Goal: Information Seeking & Learning: Learn about a topic

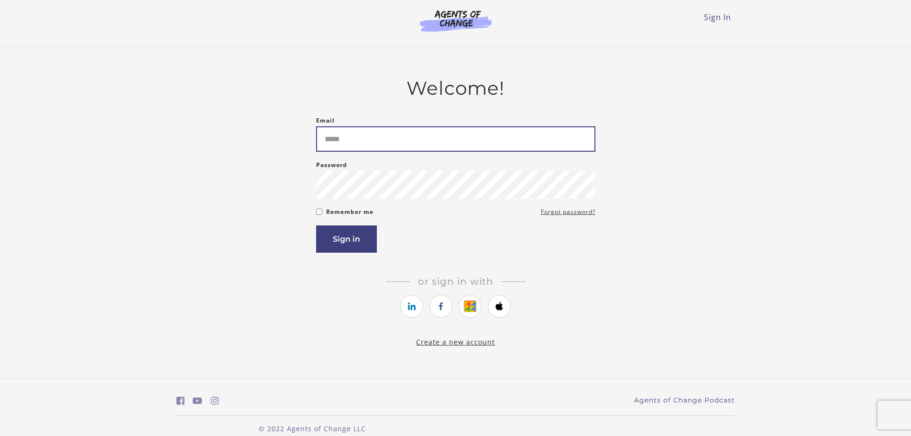
click at [367, 146] on input "Email" at bounding box center [455, 138] width 279 height 25
type input "**********"
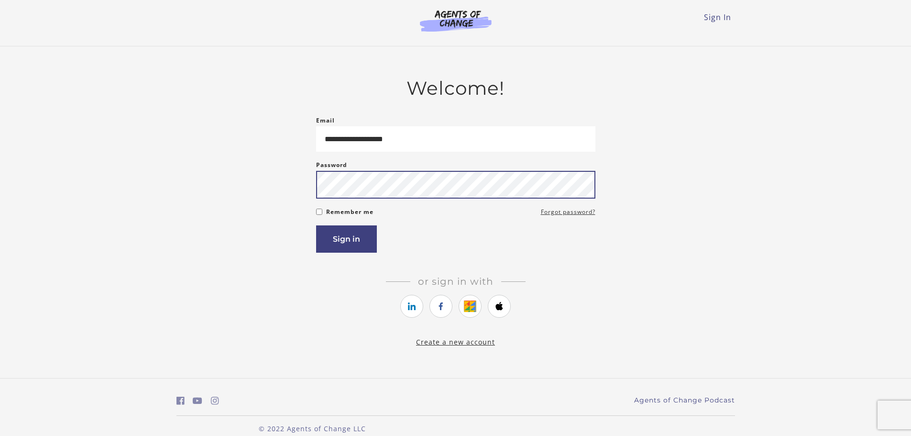
click at [316, 225] on button "Sign in" at bounding box center [346, 238] width 61 height 27
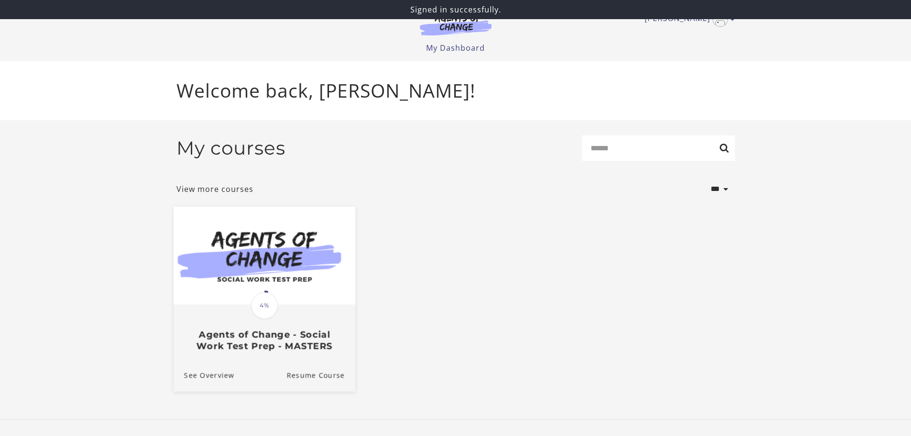
click at [272, 255] on img at bounding box center [264, 255] width 182 height 98
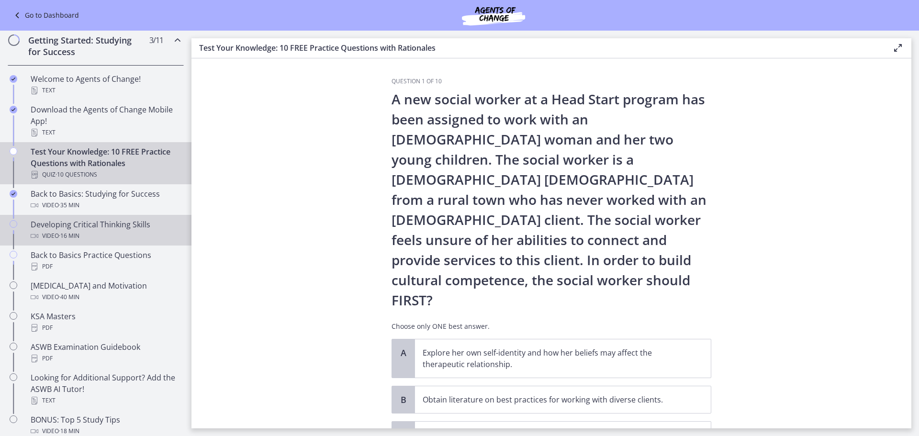
scroll to position [144, 0]
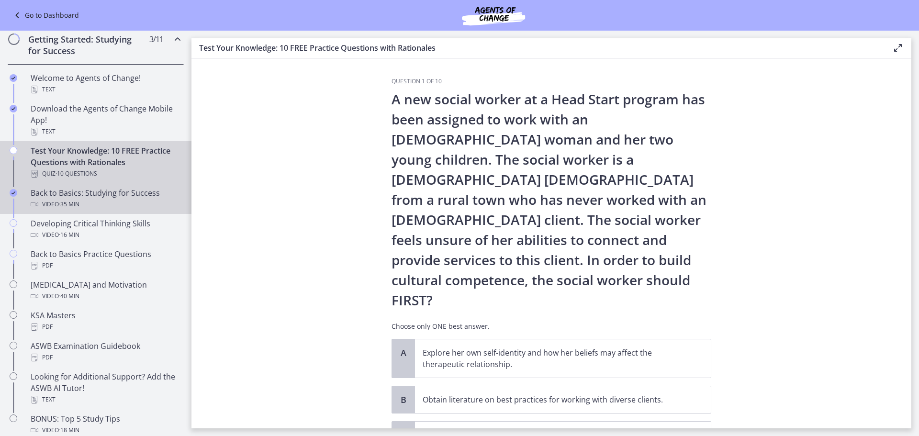
click at [99, 195] on div "Back to Basics: Studying for Success Video · 35 min" at bounding box center [105, 198] width 149 height 23
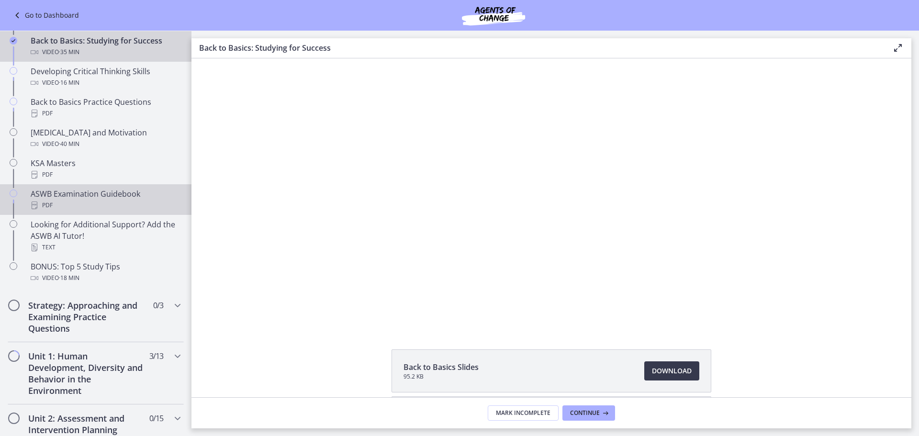
scroll to position [383, 0]
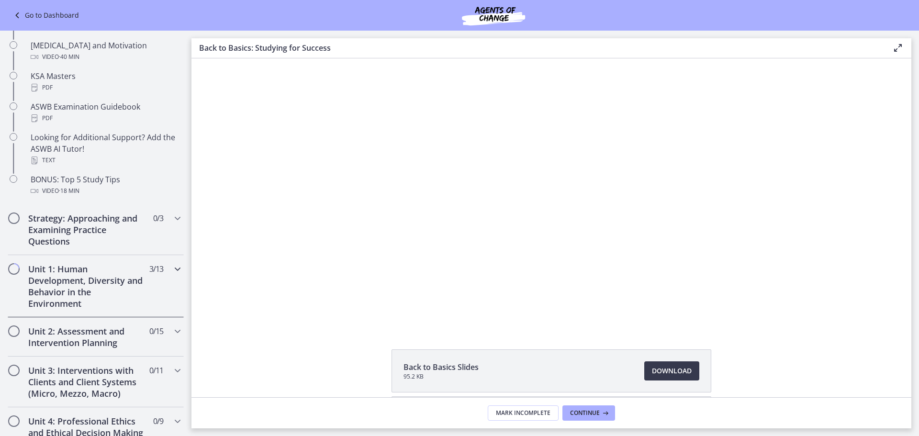
click at [101, 275] on h2 "Unit 1: Human Development, Diversity and Behavior in the Environment" at bounding box center [86, 286] width 117 height 46
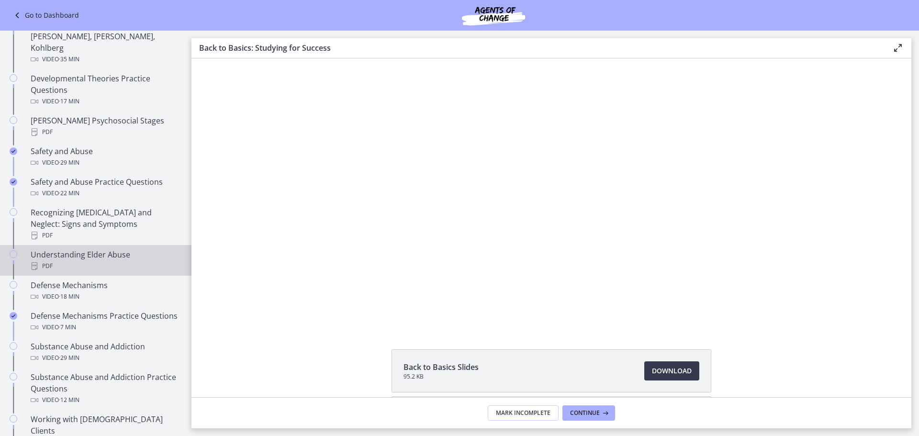
scroll to position [239, 0]
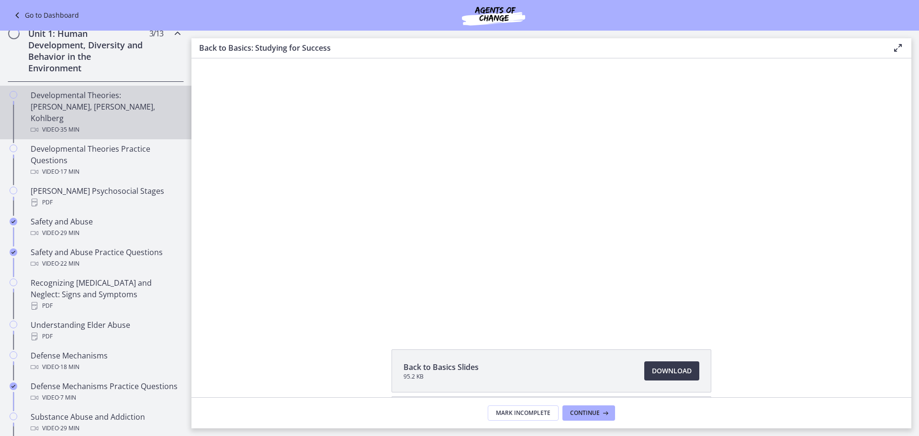
click at [74, 89] on link "Developmental Theories: [PERSON_NAME], [PERSON_NAME], Kohlberg Video · 35 min" at bounding box center [95, 113] width 191 height 54
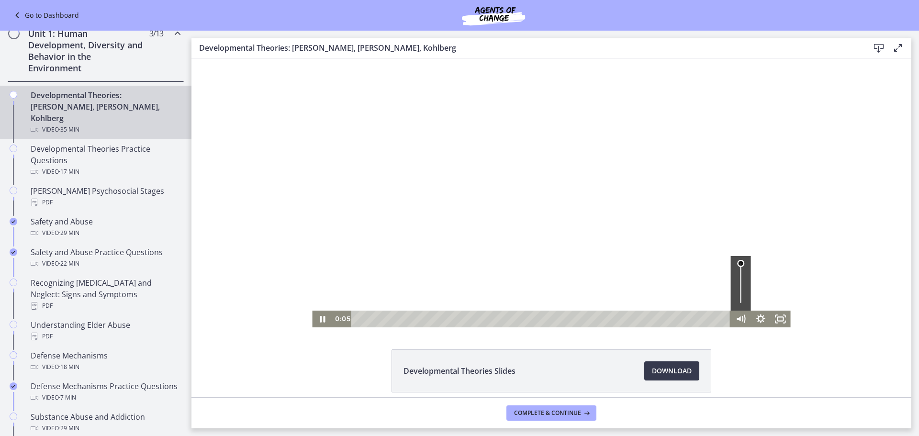
drag, startPoint x: 737, startPoint y: 264, endPoint x: 738, endPoint y: 257, distance: 6.3
click at [738, 257] on div "Volume" at bounding box center [740, 263] width 12 height 12
click at [364, 318] on div "Playbar" at bounding box center [367, 319] width 6 height 6
click at [452, 235] on div at bounding box center [551, 192] width 478 height 269
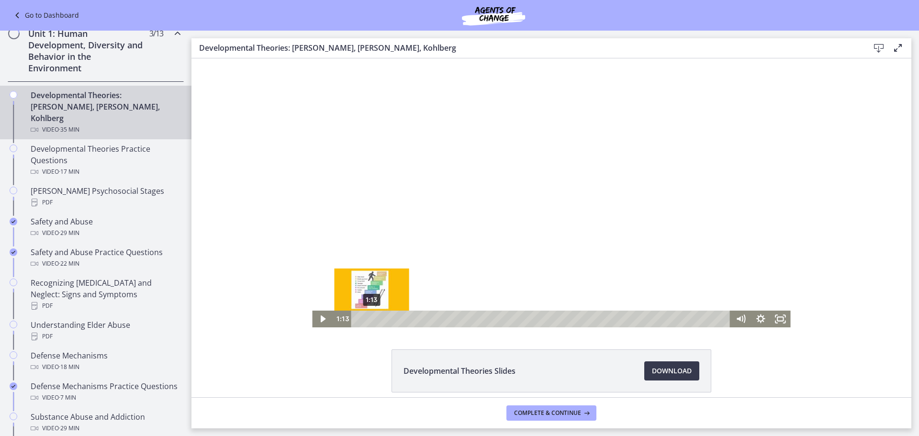
click at [368, 317] on div "1:13" at bounding box center [542, 319] width 367 height 17
click at [373, 320] on div "1:41" at bounding box center [542, 319] width 367 height 17
click at [376, 316] on div "2:00" at bounding box center [542, 319] width 367 height 17
click at [379, 316] on div "2:19" at bounding box center [542, 319] width 367 height 17
click at [385, 319] on div "2:51" at bounding box center [542, 319] width 367 height 17
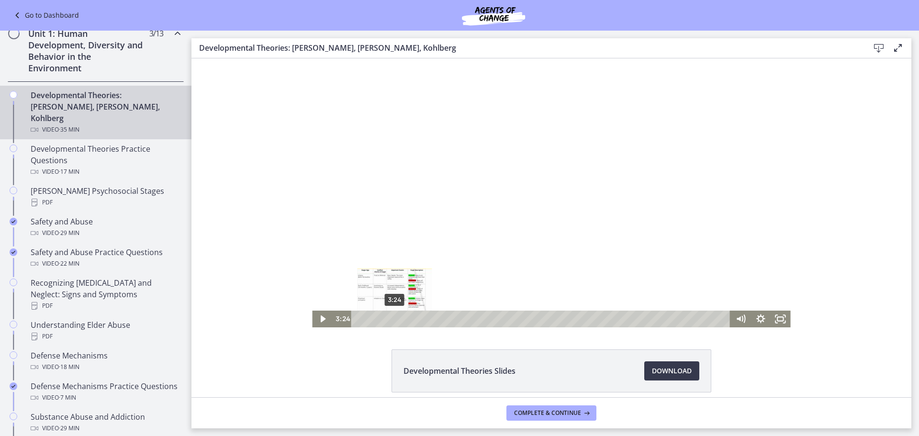
click at [391, 320] on div "3:24" at bounding box center [542, 319] width 367 height 17
click at [397, 319] on div "4:00" at bounding box center [542, 319] width 367 height 17
click at [400, 319] on div "4:19" at bounding box center [542, 319] width 367 height 17
click at [405, 319] on div "4:46" at bounding box center [542, 319] width 367 height 17
click at [409, 320] on div "5:05" at bounding box center [542, 319] width 367 height 17
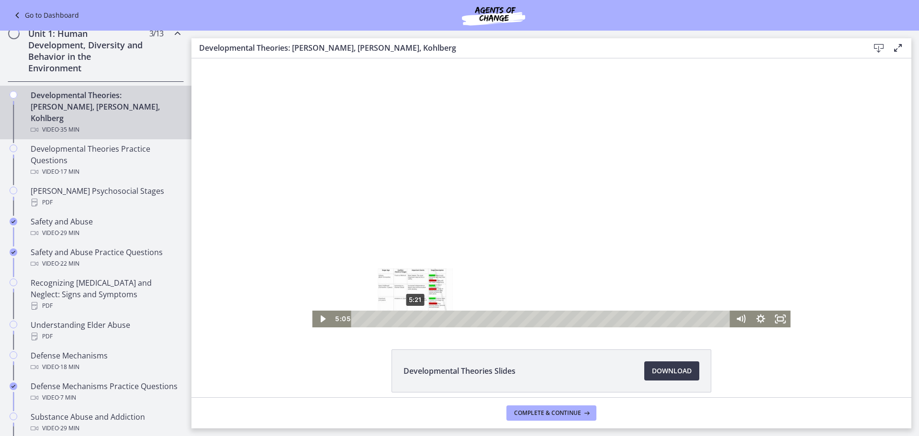
click at [413, 320] on div "5:21" at bounding box center [542, 319] width 367 height 17
click at [416, 320] on div "5:49" at bounding box center [542, 319] width 367 height 17
click at [421, 320] on div "6:18" at bounding box center [542, 319] width 367 height 17
click at [426, 319] on div "6:46" at bounding box center [542, 319] width 367 height 17
click at [437, 319] on div "7:46" at bounding box center [542, 319] width 367 height 17
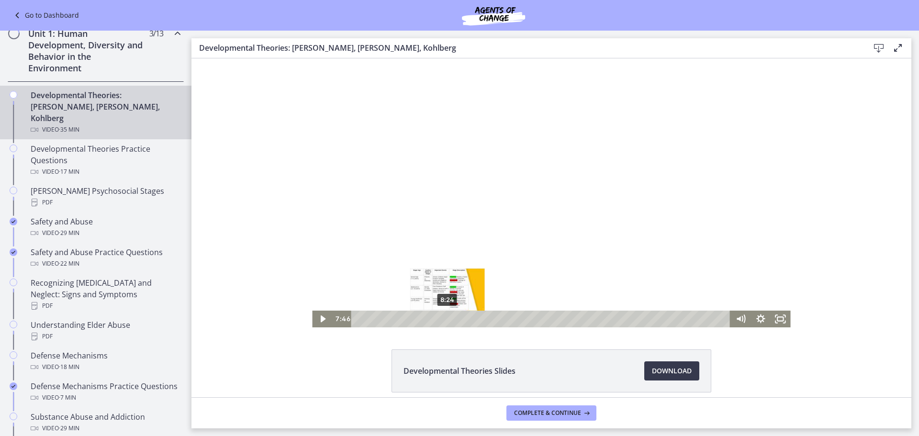
click at [444, 319] on div "8:24" at bounding box center [542, 319] width 367 height 17
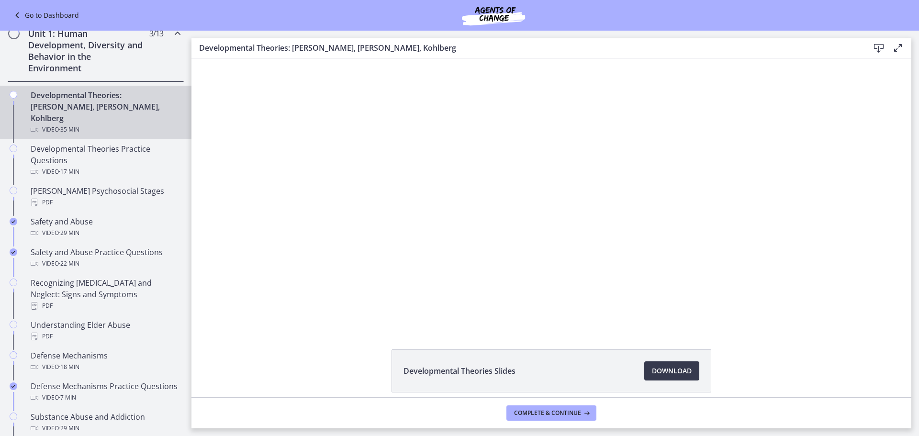
scroll to position [41, 0]
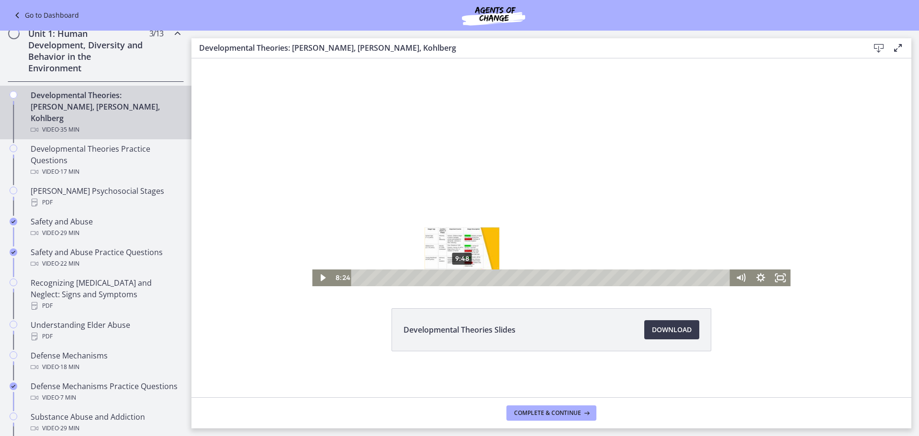
click at [458, 277] on div "9:48" at bounding box center [542, 277] width 367 height 17
click at [476, 276] on div "11:29" at bounding box center [542, 277] width 367 height 17
click at [491, 276] on div "12:53" at bounding box center [542, 277] width 367 height 17
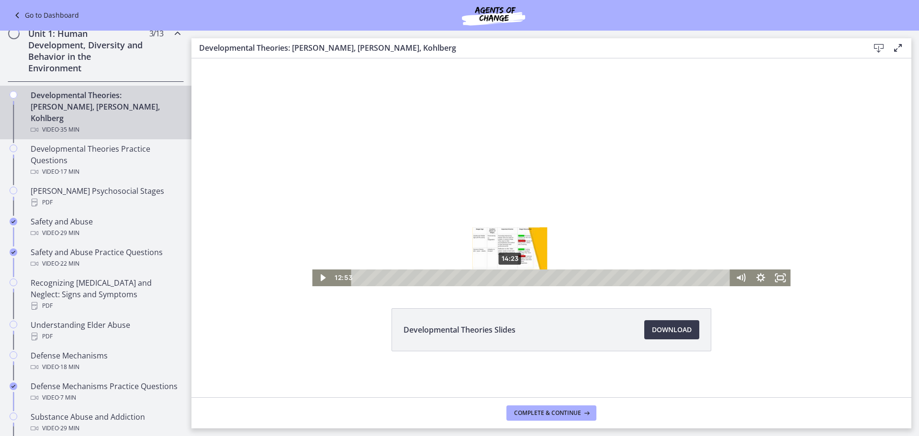
click at [507, 275] on div "14:23" at bounding box center [542, 277] width 367 height 17
click at [522, 280] on div "15:50" at bounding box center [542, 277] width 367 height 17
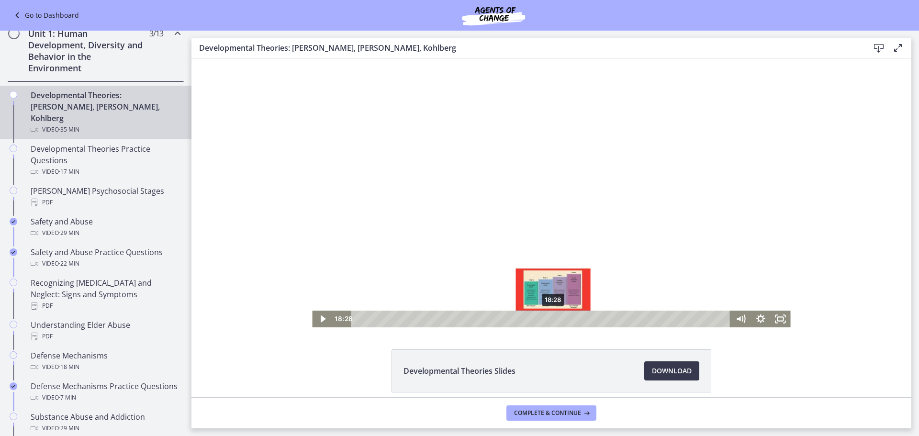
click at [550, 317] on div "18:28" at bounding box center [542, 319] width 367 height 17
click at [535, 317] on div "17:07" at bounding box center [542, 319] width 367 height 17
click at [541, 317] on div "17:37" at bounding box center [542, 319] width 367 height 17
click at [544, 317] on div "17:56" at bounding box center [542, 319] width 367 height 17
click at [554, 321] on div "18:50" at bounding box center [542, 319] width 367 height 17
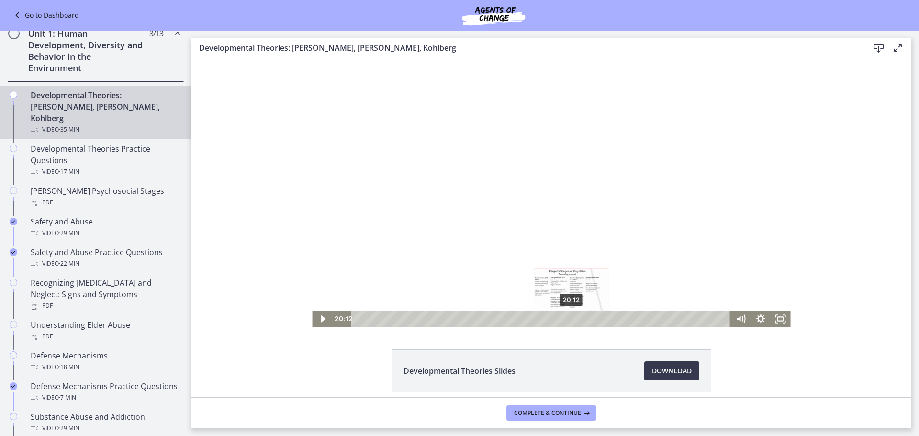
click at [568, 317] on div "20:12" at bounding box center [542, 319] width 367 height 17
click at [583, 317] on div "21:36" at bounding box center [542, 319] width 367 height 17
click at [619, 316] on div "25:01" at bounding box center [542, 319] width 367 height 17
click at [626, 316] on div "25:44" at bounding box center [542, 319] width 367 height 17
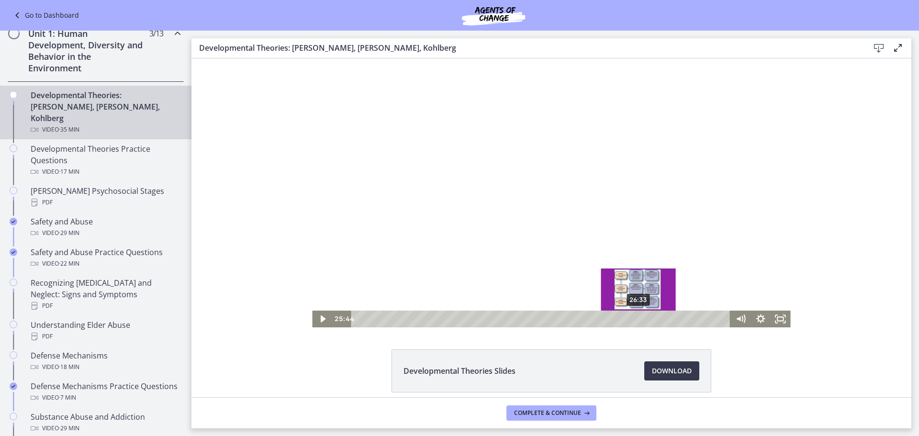
click at [635, 316] on div "26:33" at bounding box center [542, 319] width 367 height 17
click at [623, 319] on div "25:25" at bounding box center [542, 319] width 367 height 17
click at [630, 319] on div "26:03" at bounding box center [542, 319] width 367 height 17
click at [634, 317] on div "26:31" at bounding box center [542, 319] width 367 height 17
click at [668, 319] on div "29:44" at bounding box center [542, 319] width 367 height 17
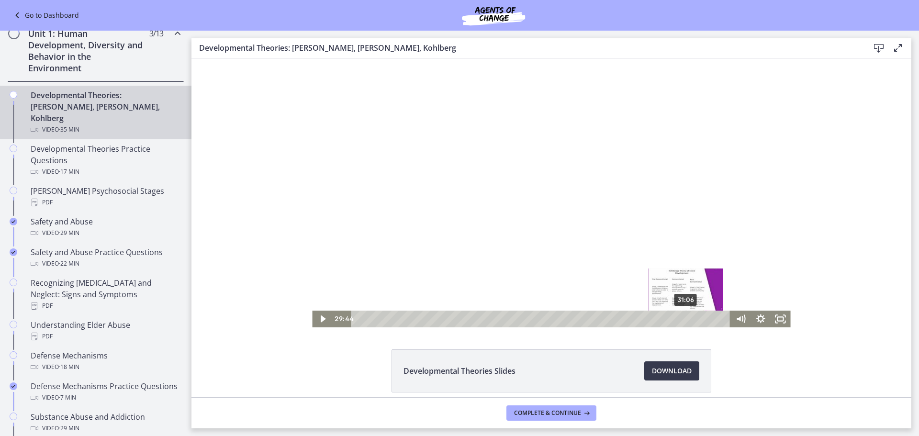
click at [683, 317] on div "31:06" at bounding box center [542, 319] width 367 height 17
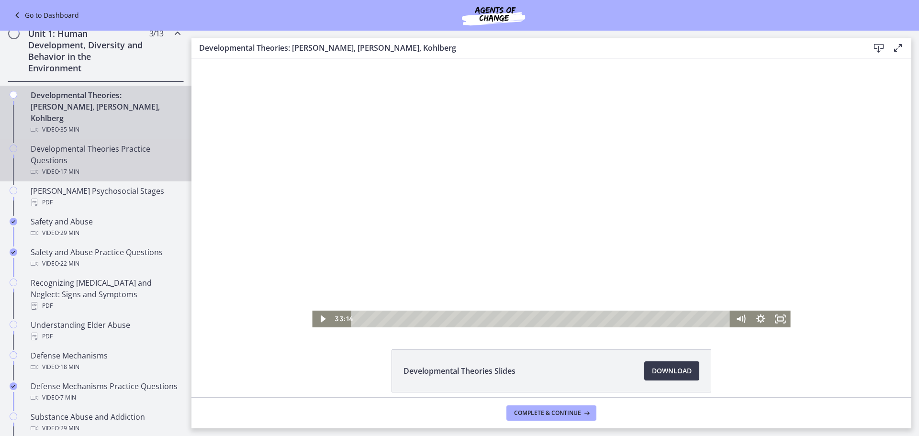
click at [89, 143] on div "Developmental Theories Practice Questions Video · 17 min" at bounding box center [105, 160] width 149 height 34
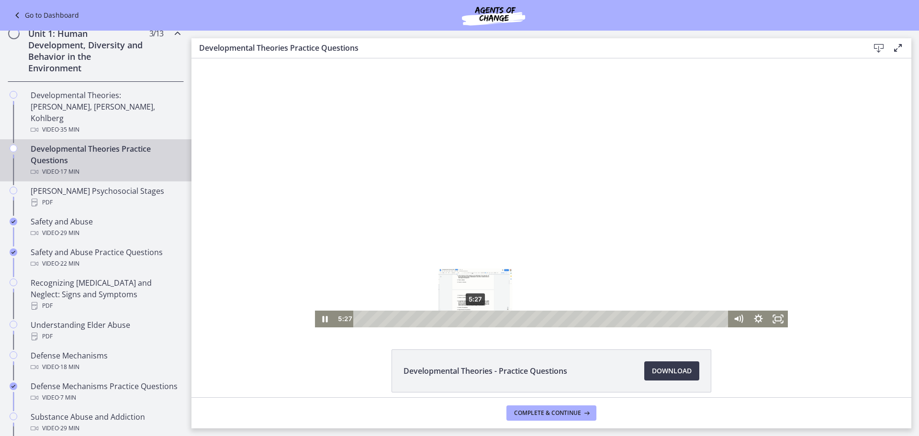
click at [472, 319] on div "5:27" at bounding box center [542, 319] width 363 height 17
click at [529, 221] on div at bounding box center [551, 192] width 473 height 269
click at [490, 321] on div "6:21" at bounding box center [542, 319] width 363 height 17
click at [499, 321] on div "6:44" at bounding box center [542, 319] width 363 height 17
click at [506, 319] on div "7:06" at bounding box center [542, 319] width 363 height 17
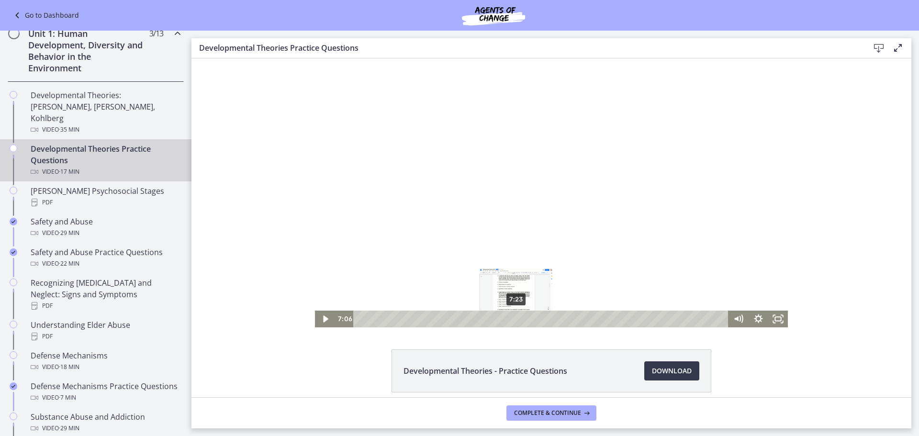
click at [512, 319] on div "7:23" at bounding box center [542, 319] width 363 height 17
click at [519, 319] on div "7:41" at bounding box center [542, 319] width 363 height 17
click at [526, 320] on div "8:03" at bounding box center [542, 319] width 363 height 17
click at [534, 320] on div "8:26" at bounding box center [542, 319] width 363 height 17
click at [543, 317] on div "8:51" at bounding box center [542, 319] width 363 height 17
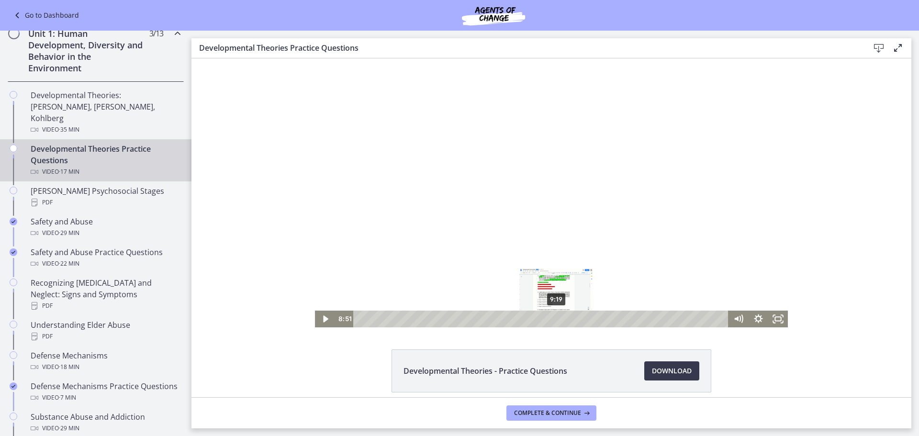
click at [553, 316] on div "9:19" at bounding box center [542, 319] width 363 height 17
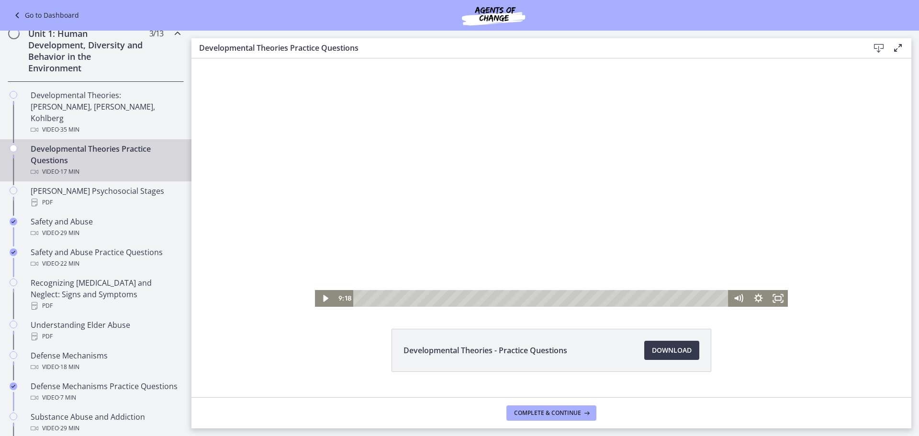
scroll to position [41, 0]
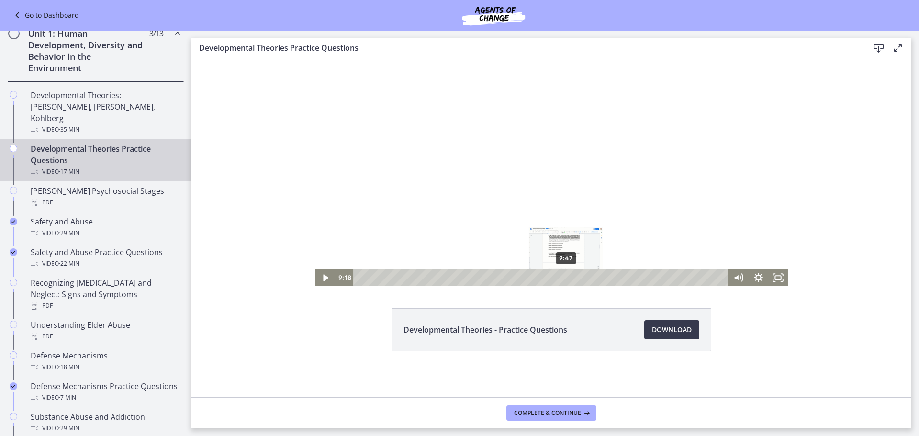
click at [562, 276] on div "9:47" at bounding box center [542, 277] width 363 height 17
click at [569, 277] on div "10:05" at bounding box center [542, 277] width 363 height 17
click at [575, 277] on div "10:22" at bounding box center [542, 277] width 363 height 17
click at [584, 277] on div "10:48" at bounding box center [542, 277] width 363 height 17
click at [589, 277] on div "11:02" at bounding box center [542, 277] width 363 height 17
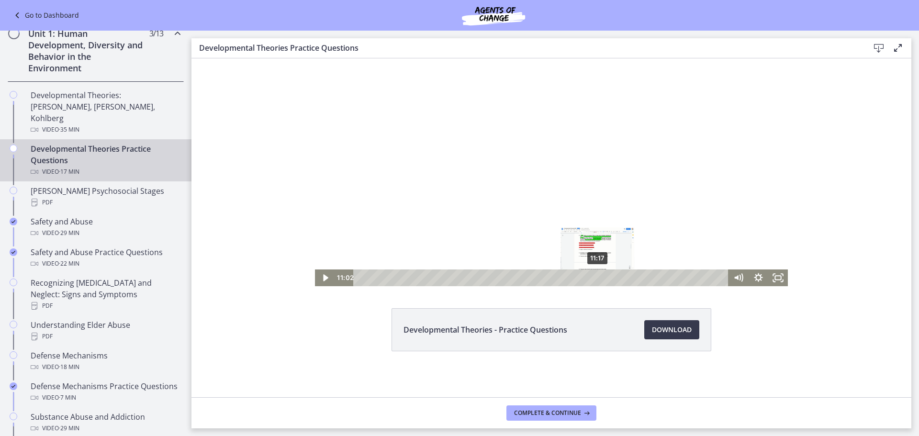
click at [594, 277] on div "11:17" at bounding box center [542, 277] width 363 height 17
click at [602, 277] on div "11:39" at bounding box center [542, 277] width 363 height 17
click at [612, 279] on div "12:09" at bounding box center [542, 277] width 363 height 17
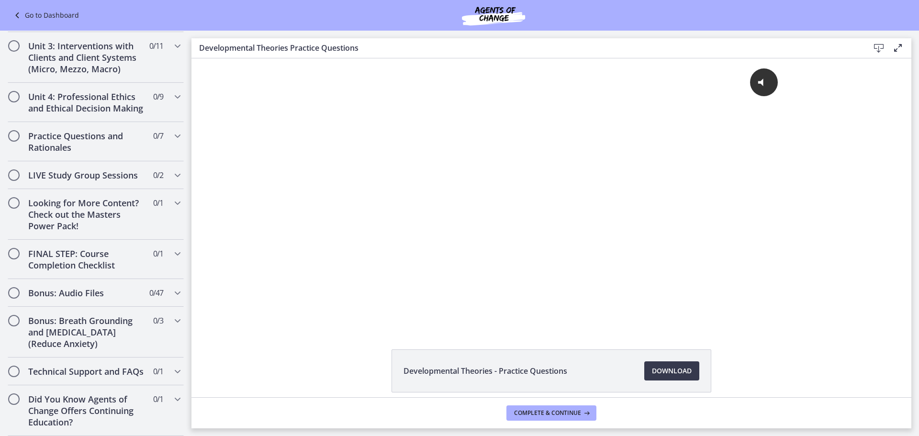
scroll to position [719, 0]
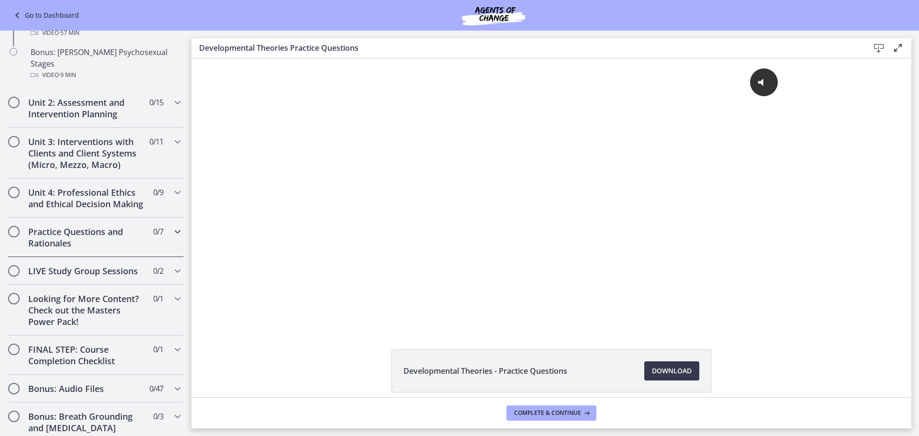
click at [79, 226] on h2 "Practice Questions and Rationales" at bounding box center [86, 237] width 117 height 23
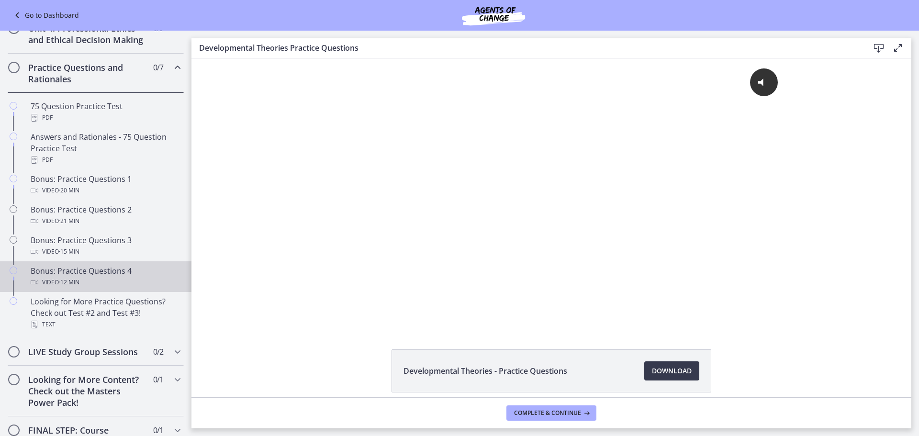
scroll to position [312, 0]
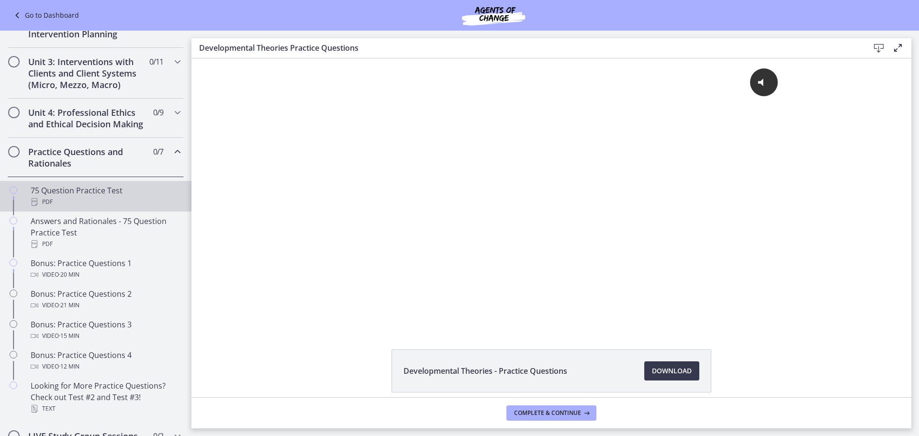
click at [77, 198] on div "75 Question Practice Test PDF" at bounding box center [105, 196] width 149 height 23
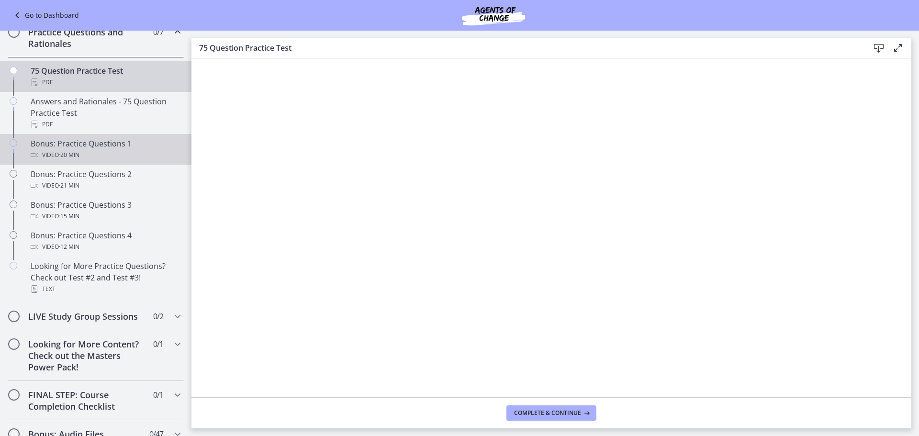
scroll to position [504, 0]
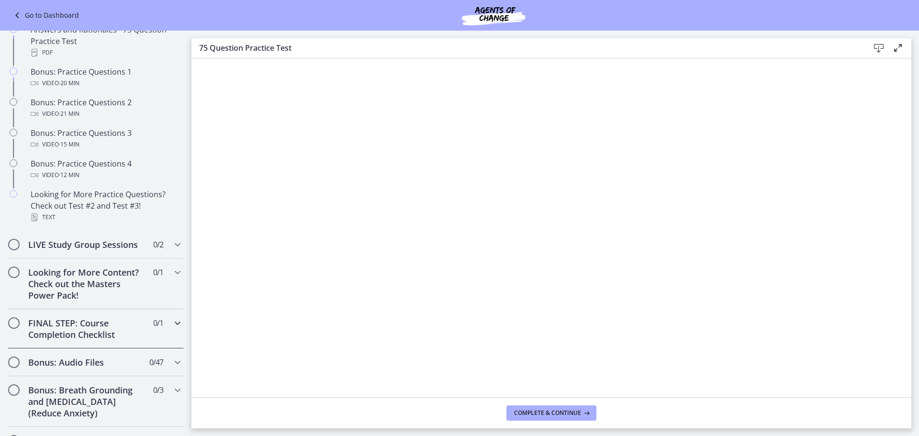
click at [93, 340] on h2 "FINAL STEP: Course Completion Checklist" at bounding box center [86, 328] width 117 height 23
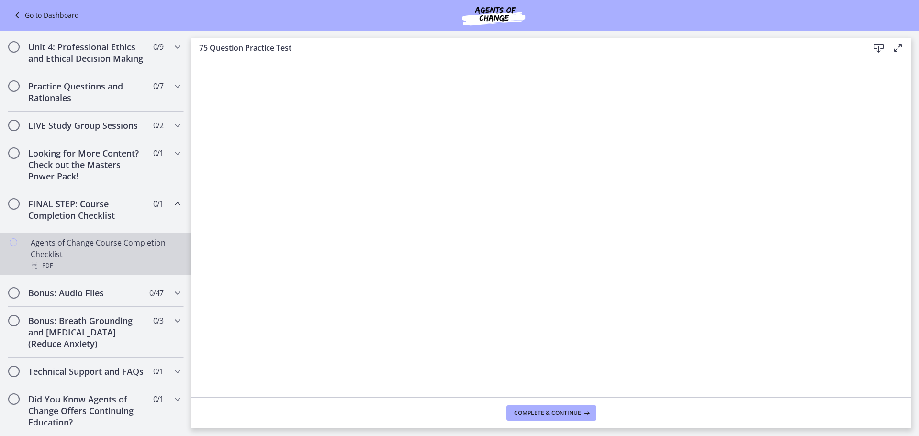
click at [93, 242] on div "Agents of Change Course Completion Checklist PDF" at bounding box center [105, 254] width 149 height 34
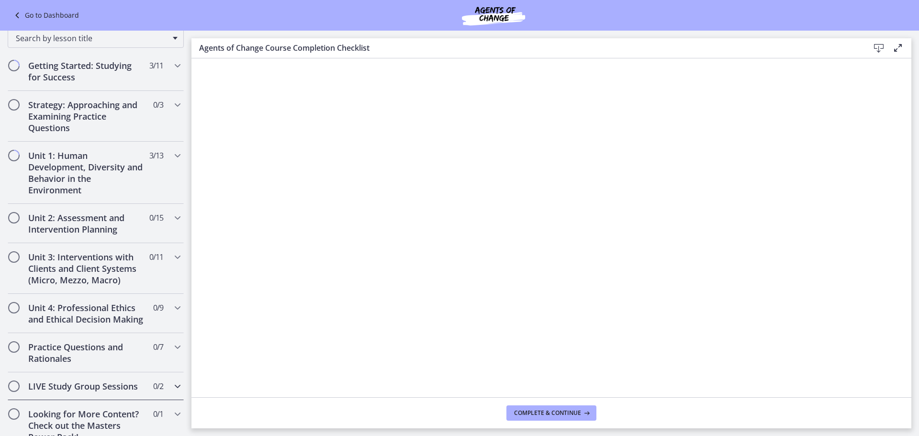
scroll to position [66, 0]
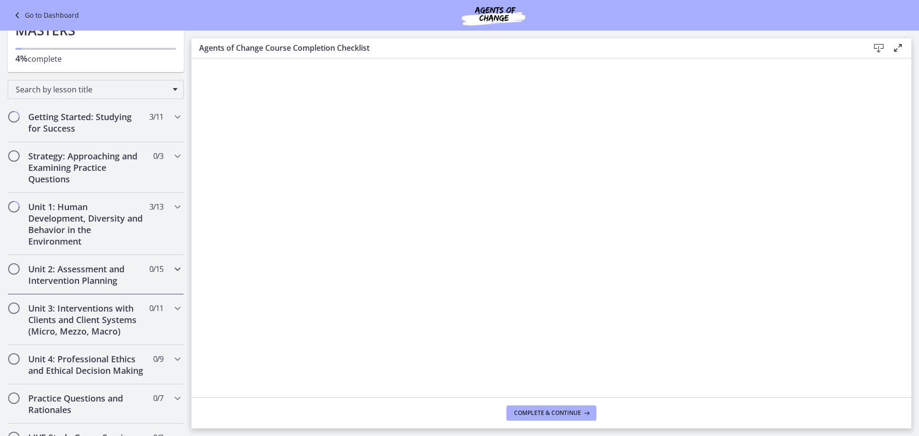
click at [66, 278] on h2 "Unit 2: Assessment and Intervention Planning" at bounding box center [86, 274] width 117 height 23
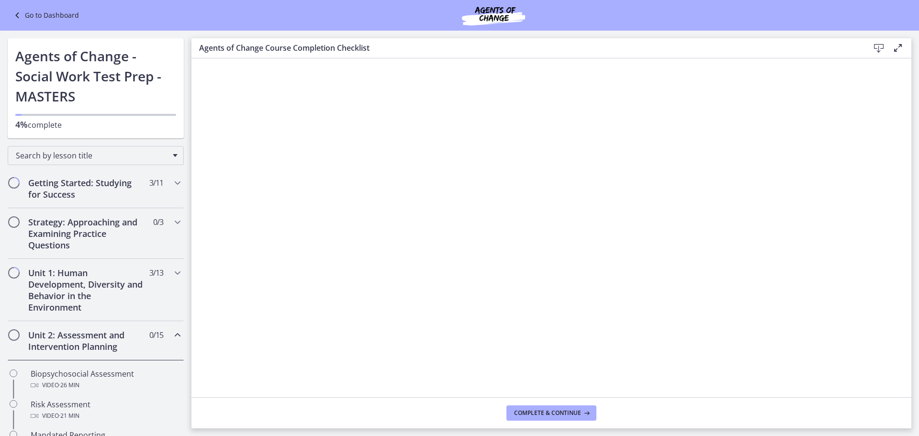
scroll to position [24, 0]
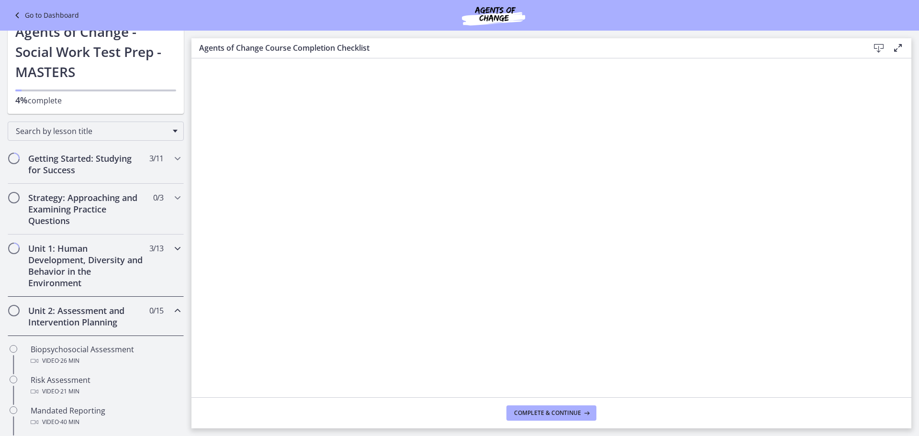
click at [100, 256] on h2 "Unit 1: Human Development, Diversity and Behavior in the Environment" at bounding box center [86, 266] width 117 height 46
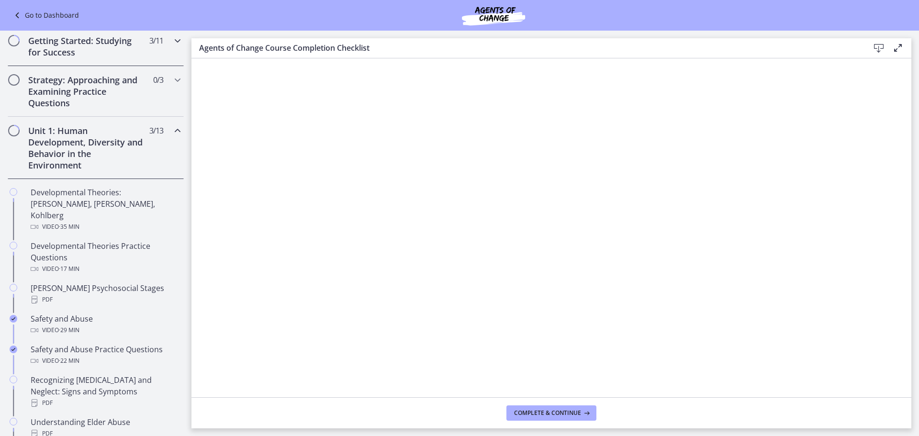
scroll to position [239, 0]
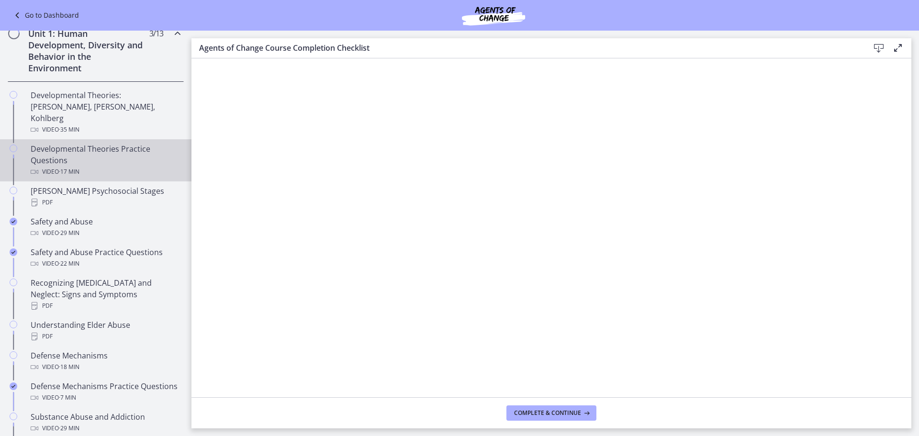
click at [104, 143] on div "Developmental Theories Practice Questions Video · 17 min" at bounding box center [105, 160] width 149 height 34
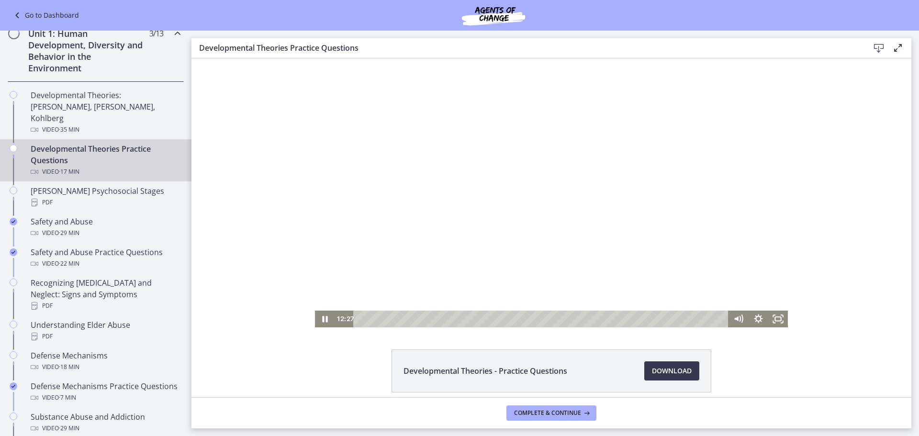
click at [623, 319] on div "Playbar" at bounding box center [542, 319] width 363 height 17
click at [630, 317] on div "12:59" at bounding box center [542, 319] width 363 height 17
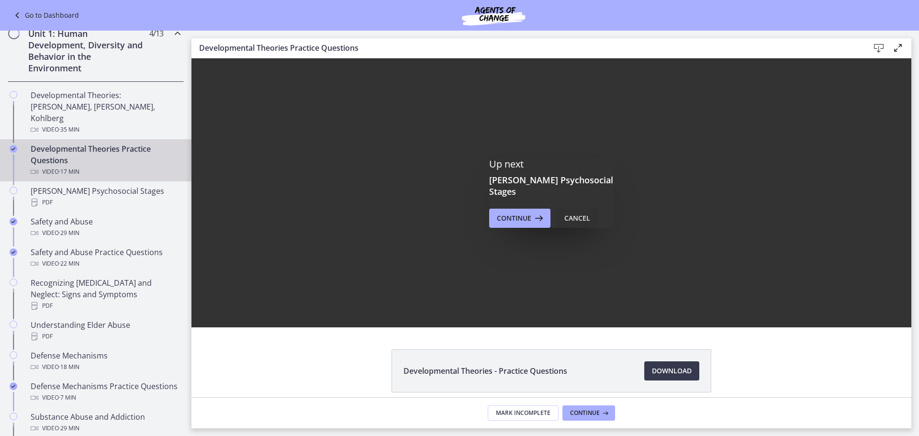
click at [574, 212] on div "Cancel" at bounding box center [577, 217] width 26 height 11
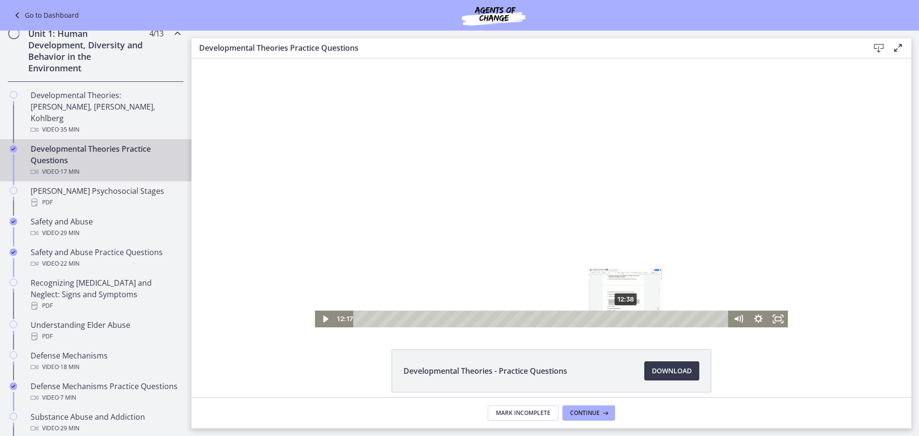
click at [622, 321] on div "12:38" at bounding box center [542, 319] width 363 height 17
click at [630, 320] on div "12:58" at bounding box center [542, 319] width 363 height 17
click at [633, 318] on div "13:08" at bounding box center [542, 319] width 363 height 17
click at [637, 316] on div "13:17" at bounding box center [542, 319] width 363 height 17
click at [645, 316] on div "13:43" at bounding box center [542, 319] width 363 height 17
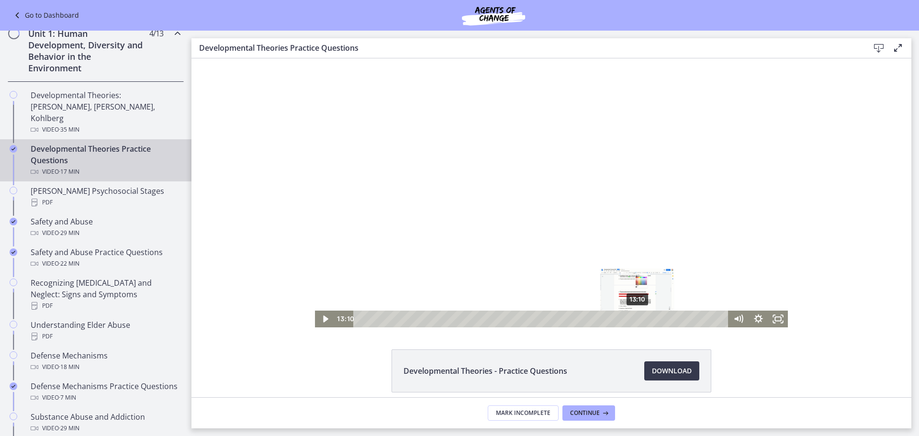
click at [634, 317] on div "13:10" at bounding box center [542, 319] width 363 height 17
click at [476, 206] on div at bounding box center [551, 192] width 473 height 269
drag, startPoint x: 588, startPoint y: 237, endPoint x: 432, endPoint y: 105, distance: 204.4
click at [432, 105] on div at bounding box center [551, 192] width 473 height 269
drag, startPoint x: 437, startPoint y: 103, endPoint x: 477, endPoint y: 107, distance: 40.4
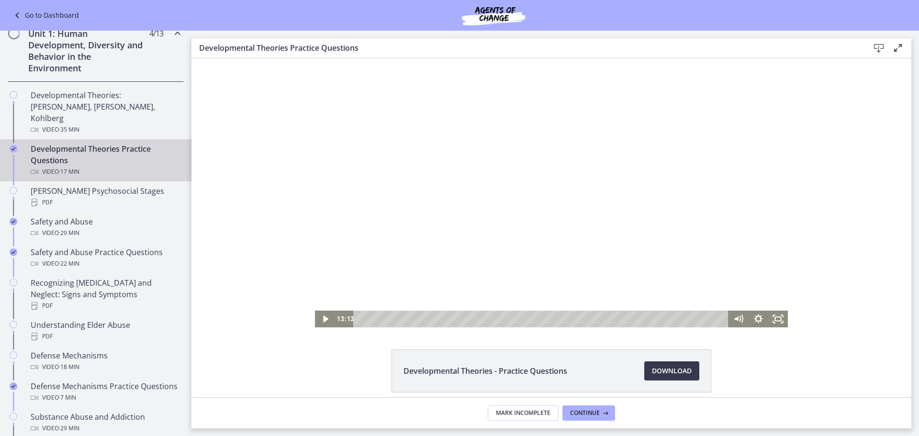
click at [477, 107] on div at bounding box center [551, 192] width 473 height 269
click at [518, 163] on div at bounding box center [551, 192] width 473 height 269
click at [618, 321] on div "12:25" at bounding box center [542, 319] width 363 height 17
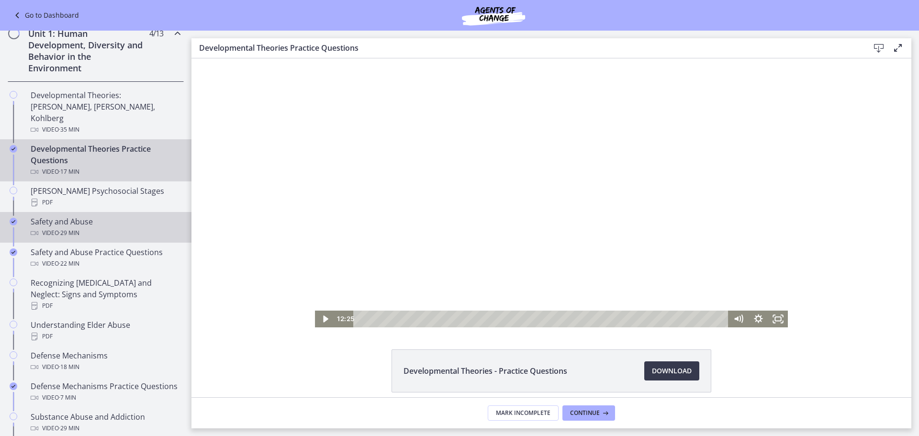
click at [88, 216] on div "Safety and Abuse Video · 29 min" at bounding box center [105, 227] width 149 height 23
